Goal: Information Seeking & Learning: Learn about a topic

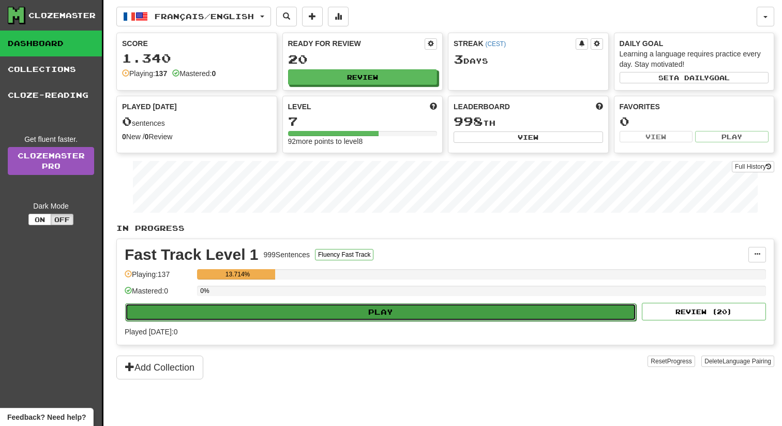
click at [452, 319] on button "Play" at bounding box center [380, 312] width 511 height 18
select select "**"
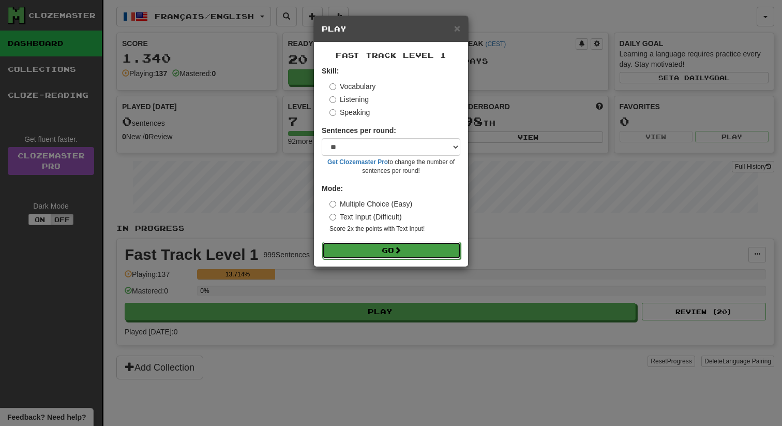
click at [408, 247] on button "Go" at bounding box center [391, 251] width 139 height 18
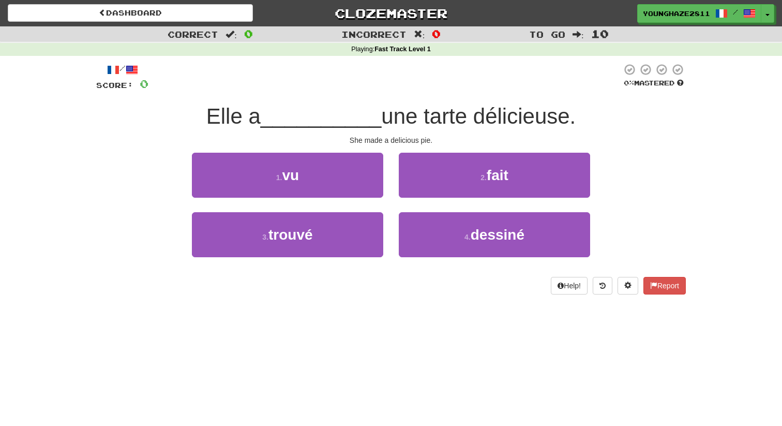
click at [392, 158] on div "2 . fait" at bounding box center [494, 182] width 207 height 59
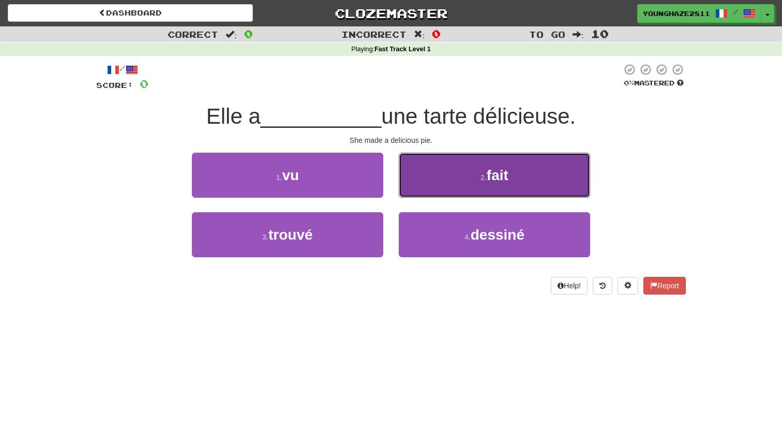
click at [449, 169] on button "2 . fait" at bounding box center [494, 175] width 191 height 45
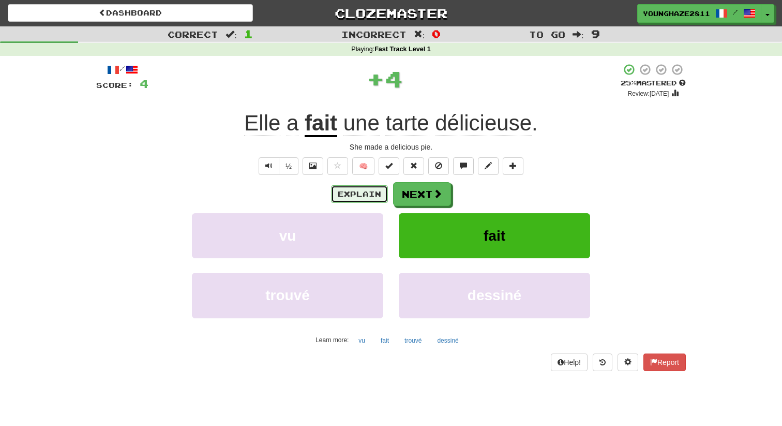
click at [342, 188] on button "Explain" at bounding box center [359, 194] width 57 height 18
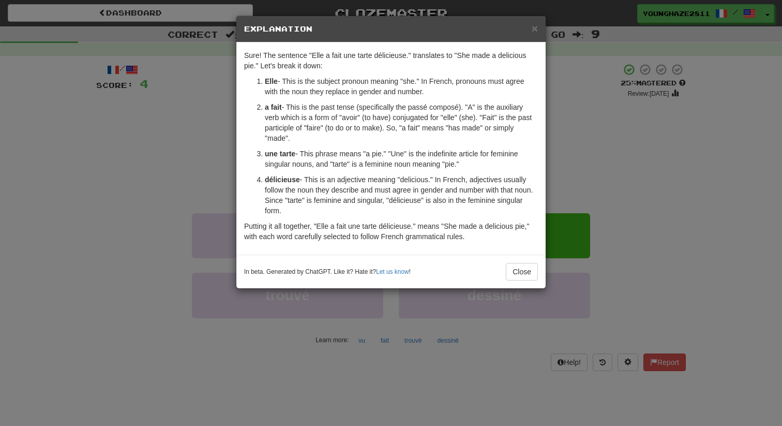
click at [220, 141] on div "× Explanation Sure! The sentence "Elle a fait une tarte délicieuse." translates…" at bounding box center [391, 213] width 782 height 426
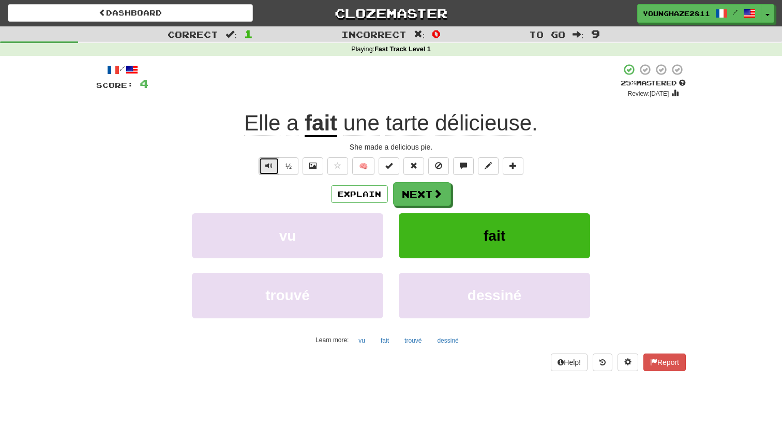
click at [272, 166] on span "Text-to-speech controls" at bounding box center [268, 165] width 7 height 7
click at [426, 191] on button "Next" at bounding box center [423, 195] width 58 height 24
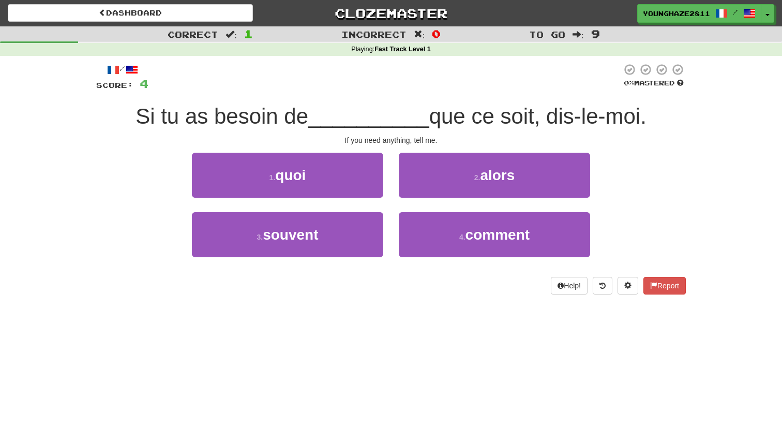
click at [391, 149] on div "/ Score: 4 0 % Mastered Si tu as besoin de __________ que ce soit, dis-le-moi. …" at bounding box center [391, 178] width 590 height 231
click at [391, 155] on div "2 . alors" at bounding box center [494, 182] width 207 height 59
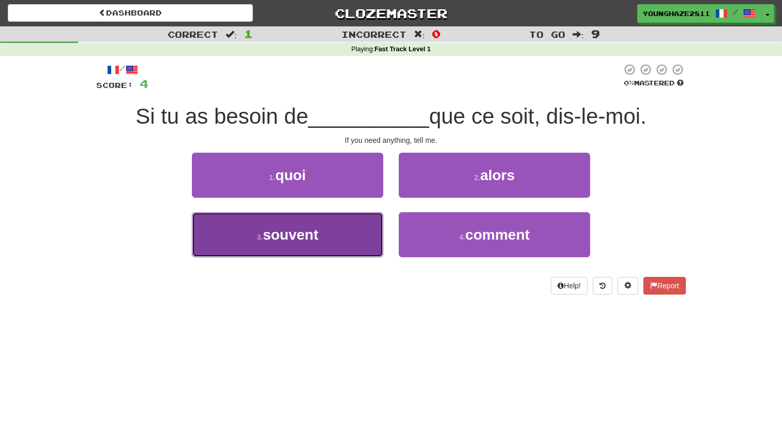
click at [347, 246] on button "3 . souvent" at bounding box center [287, 234] width 191 height 45
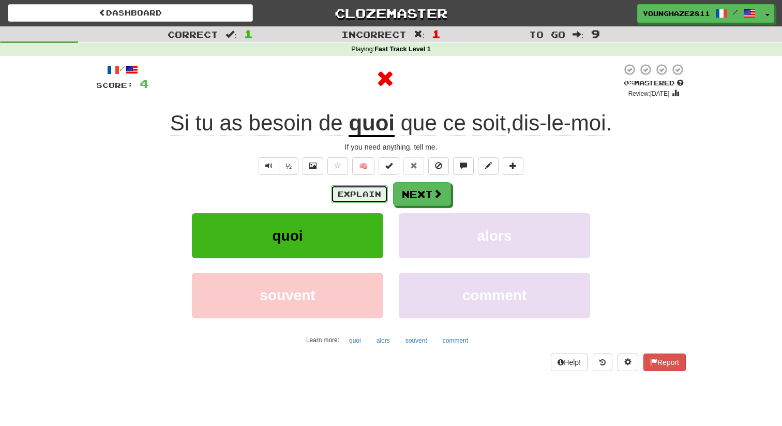
click at [350, 192] on button "Explain" at bounding box center [359, 194] width 57 height 18
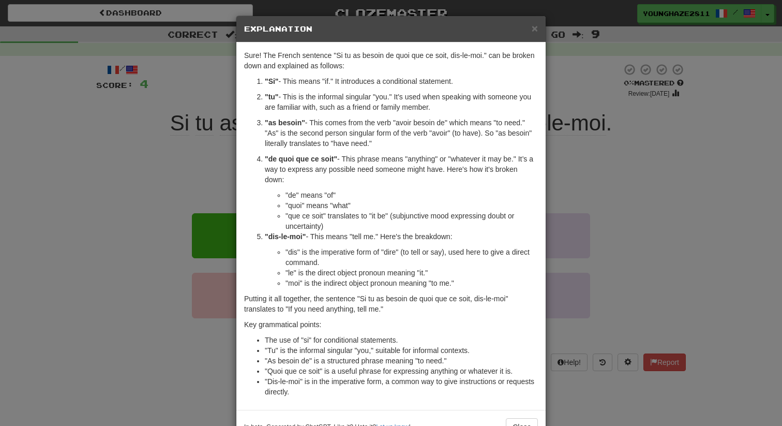
click at [191, 181] on div "× Explanation Sure! The French sentence "Si tu as besoin de quoi que ce soit, d…" at bounding box center [391, 213] width 782 height 426
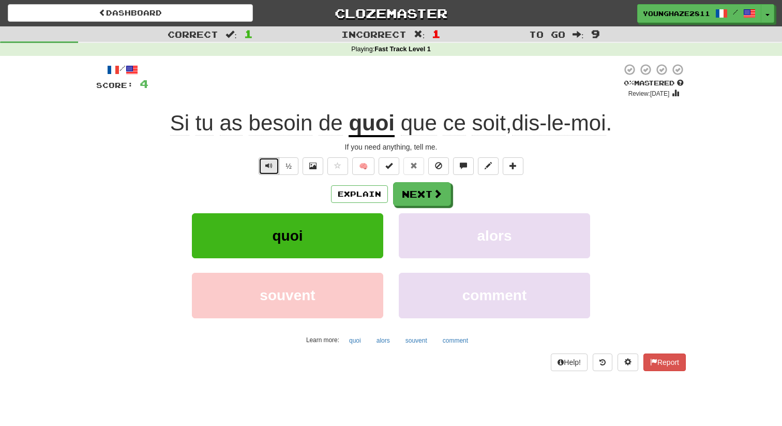
click at [268, 167] on span "Text-to-speech controls" at bounding box center [268, 165] width 7 height 7
click at [268, 166] on span "Text-to-speech controls" at bounding box center [268, 165] width 7 height 7
click at [512, 168] on span at bounding box center [512, 165] width 7 height 7
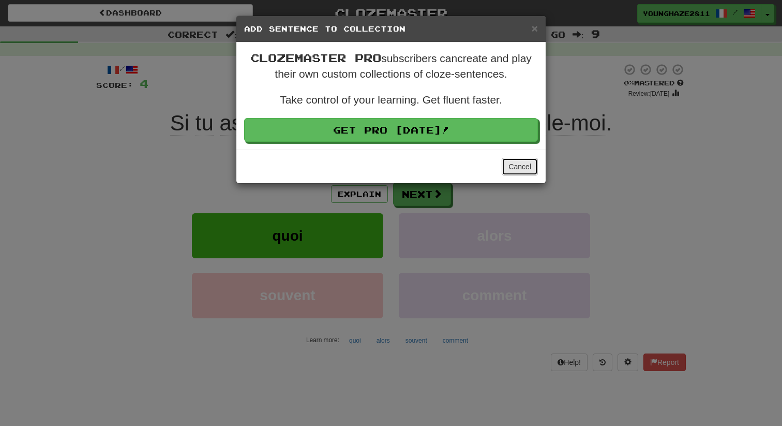
click at [513, 165] on button "Cancel" at bounding box center [520, 167] width 36 height 18
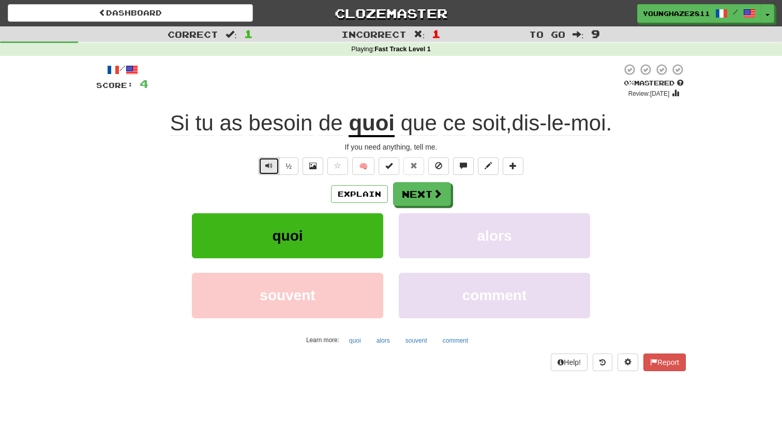
click at [266, 166] on span "Text-to-speech controls" at bounding box center [268, 165] width 7 height 7
click at [359, 193] on button "Explain" at bounding box center [359, 194] width 57 height 18
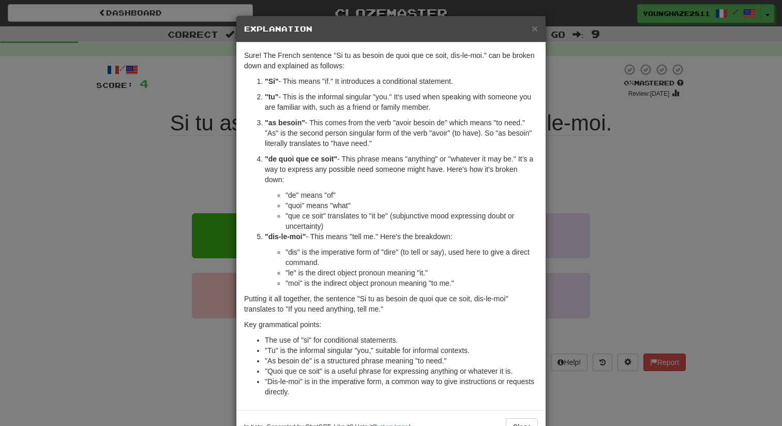
click at [391, 185] on li ""de quoi que ce soit" - This phrase means "anything" or "whatever it may be." I…" at bounding box center [401, 193] width 273 height 78
click at [588, 121] on div "× Explanation Sure! The French sentence "Si tu as besoin de quoi que ce soit, d…" at bounding box center [391, 213] width 782 height 426
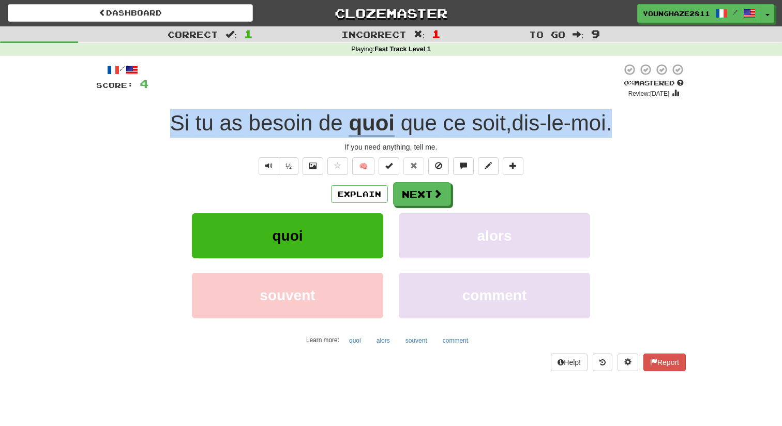
drag, startPoint x: 629, startPoint y: 128, endPoint x: 158, endPoint y: 128, distance: 471.2
click at [158, 128] on div "Si tu as besoin de quoi que ce soit , dis-le-moi ." at bounding box center [391, 123] width 590 height 28
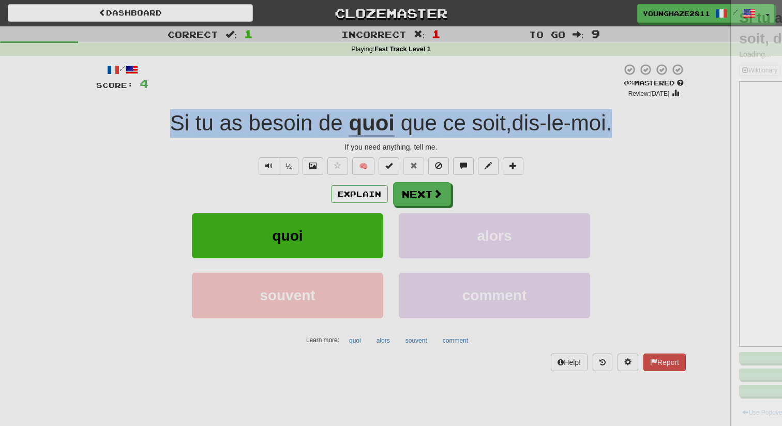
copy div "Si tu as besoin de quoi que ce soit , dis-le-moi ."
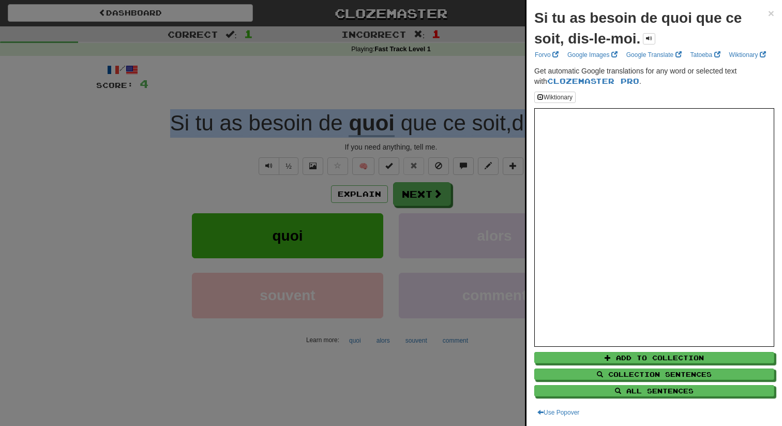
click at [494, 48] on div at bounding box center [391, 213] width 782 height 426
